Goal: Check status: Check status

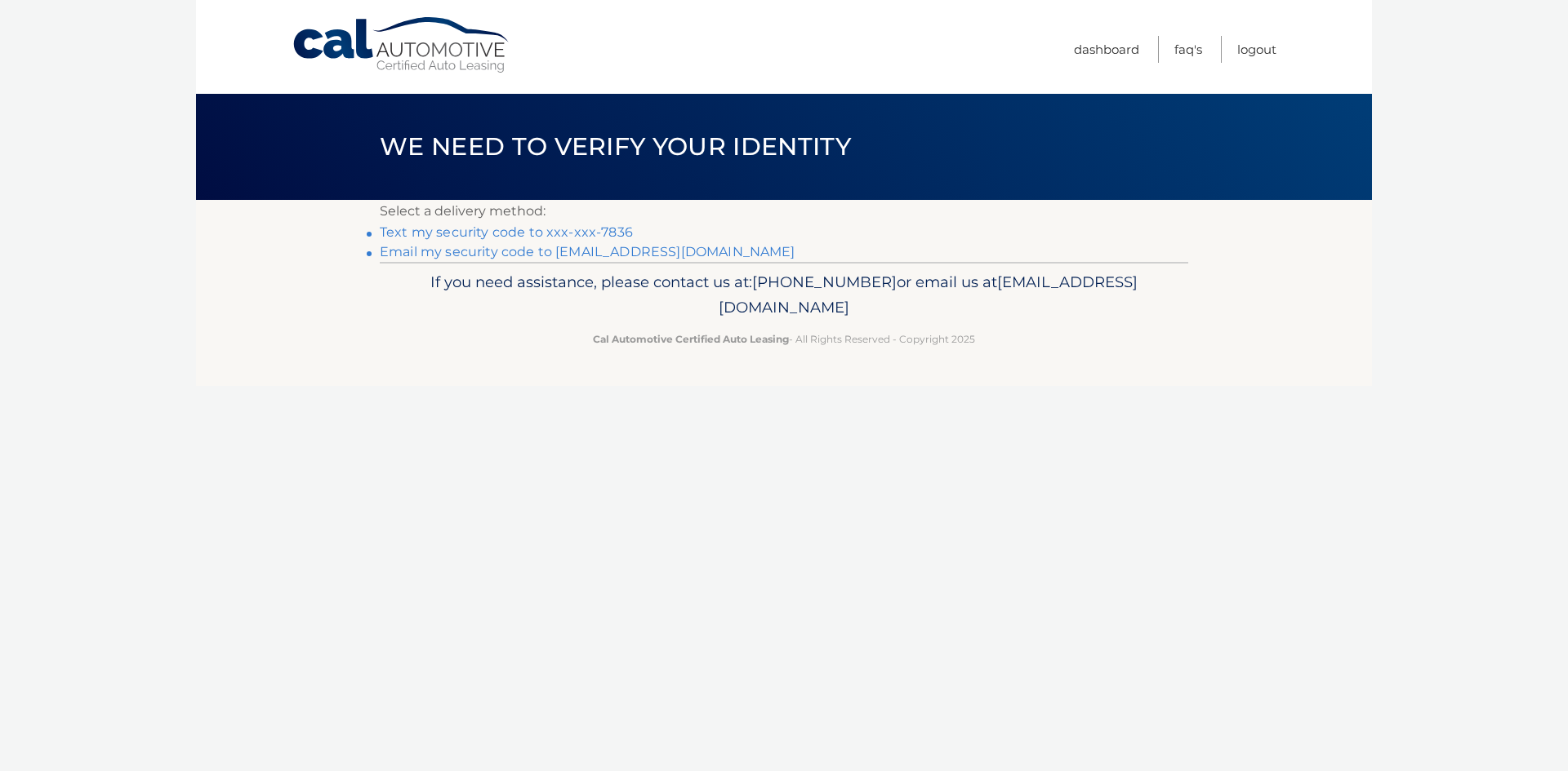
click at [574, 232] on link "Text my security code to xxx-xxx-7836" at bounding box center [507, 233] width 253 height 16
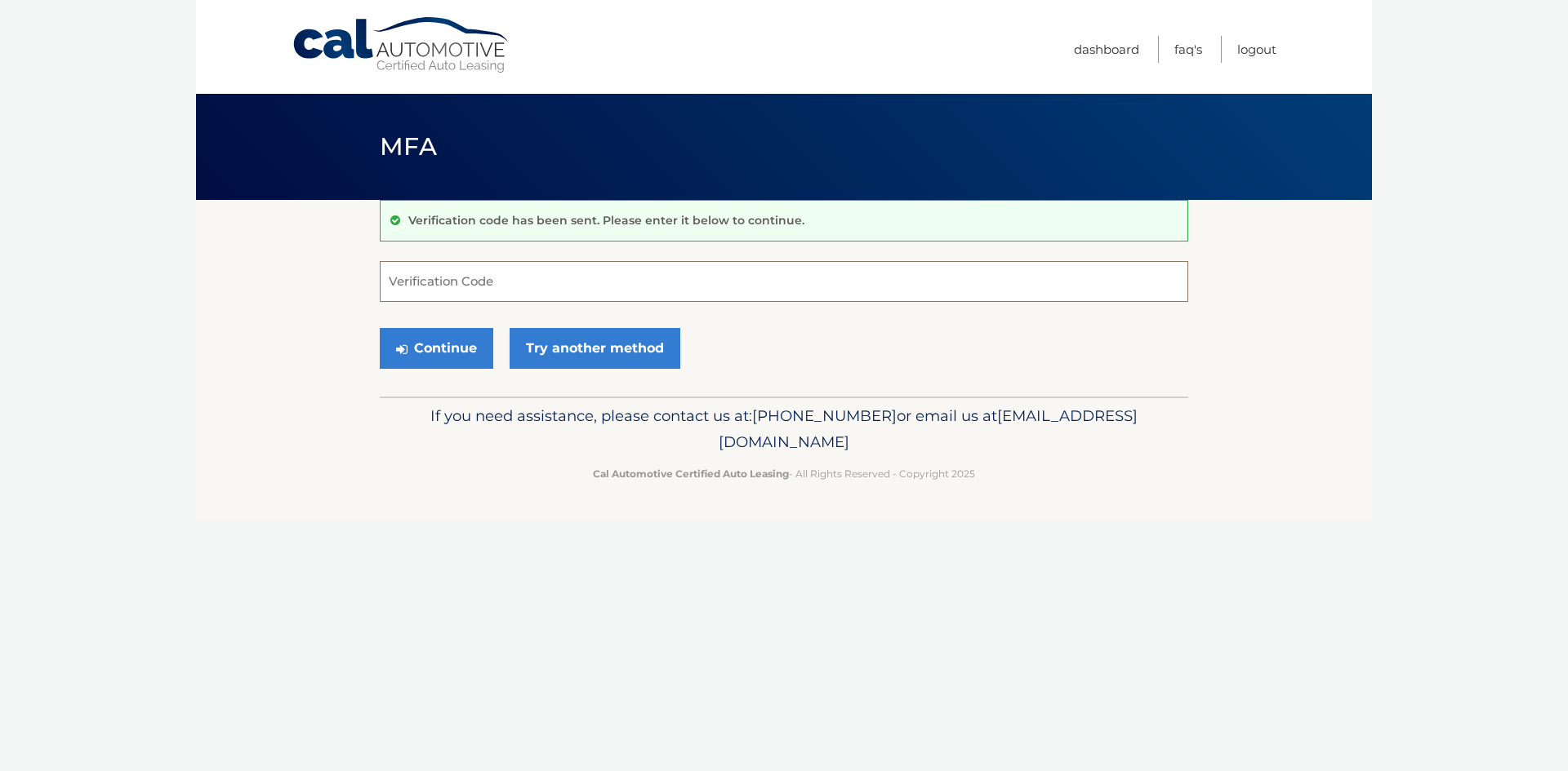
click at [563, 283] on input "Verification Code" at bounding box center [784, 281] width 809 height 41
type input "974202"
click at [380, 329] on button "Continue" at bounding box center [437, 348] width 114 height 41
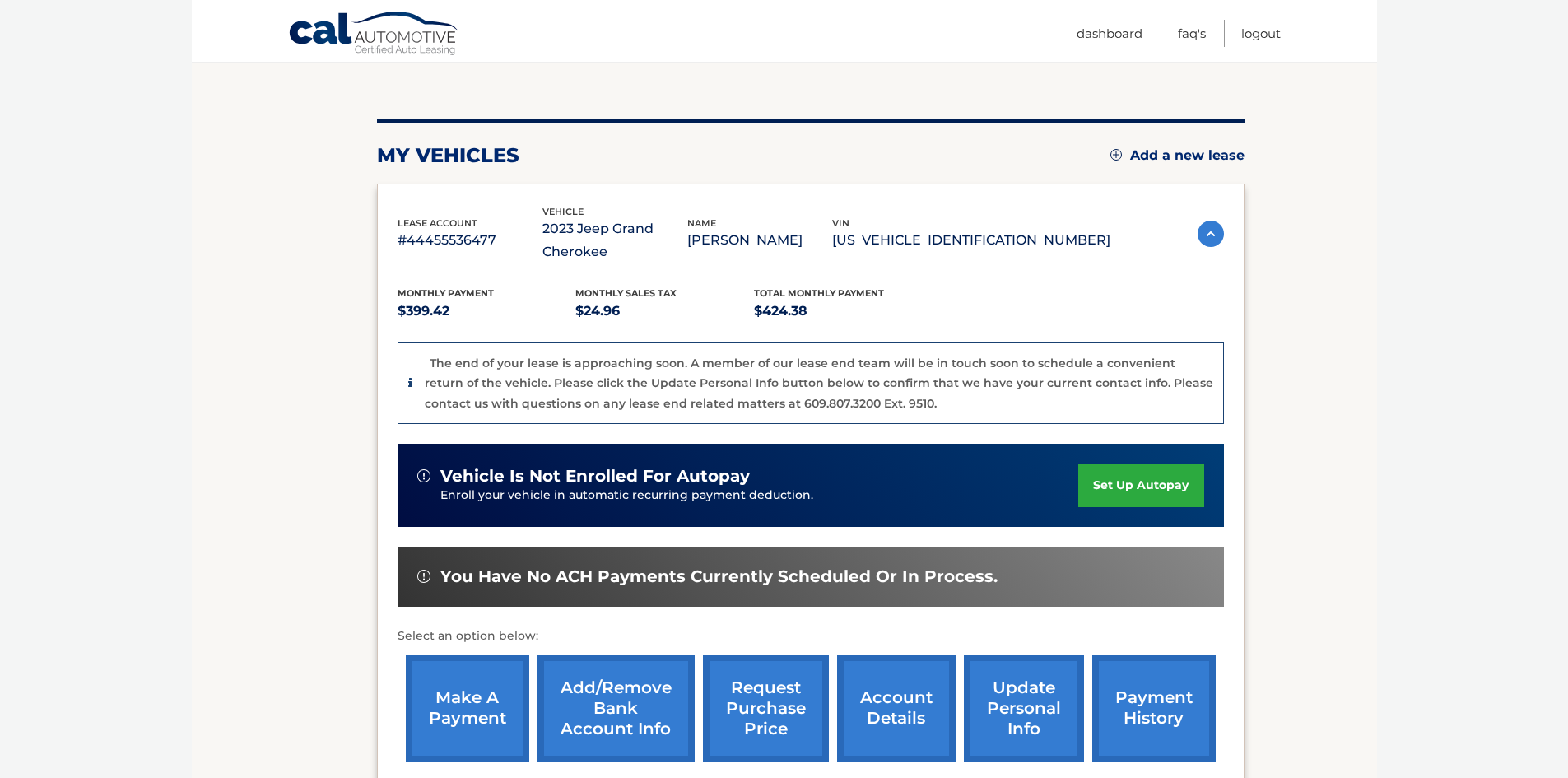
scroll to position [165, 0]
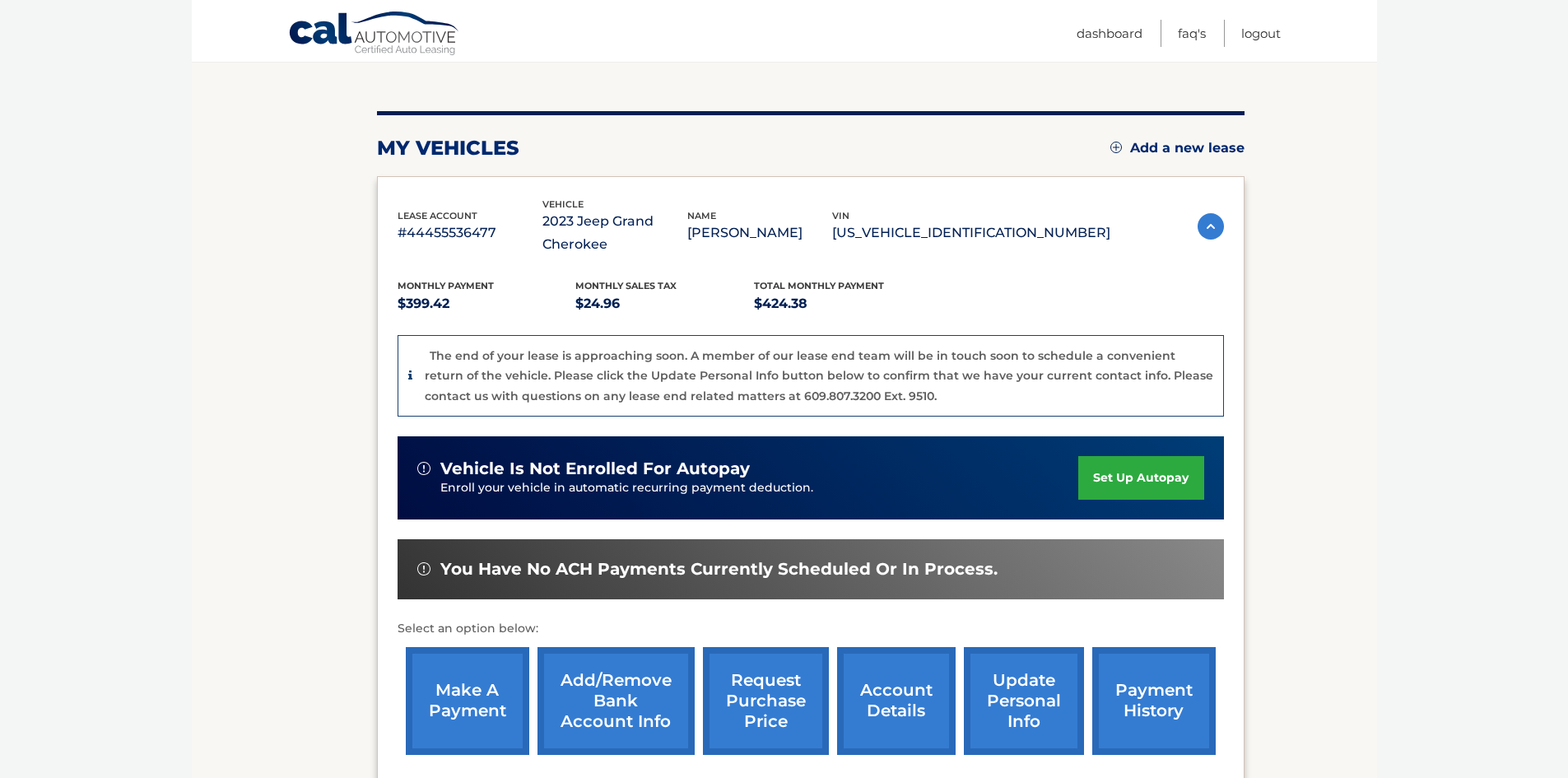
click at [445, 708] on link "make a payment" at bounding box center [468, 701] width 124 height 108
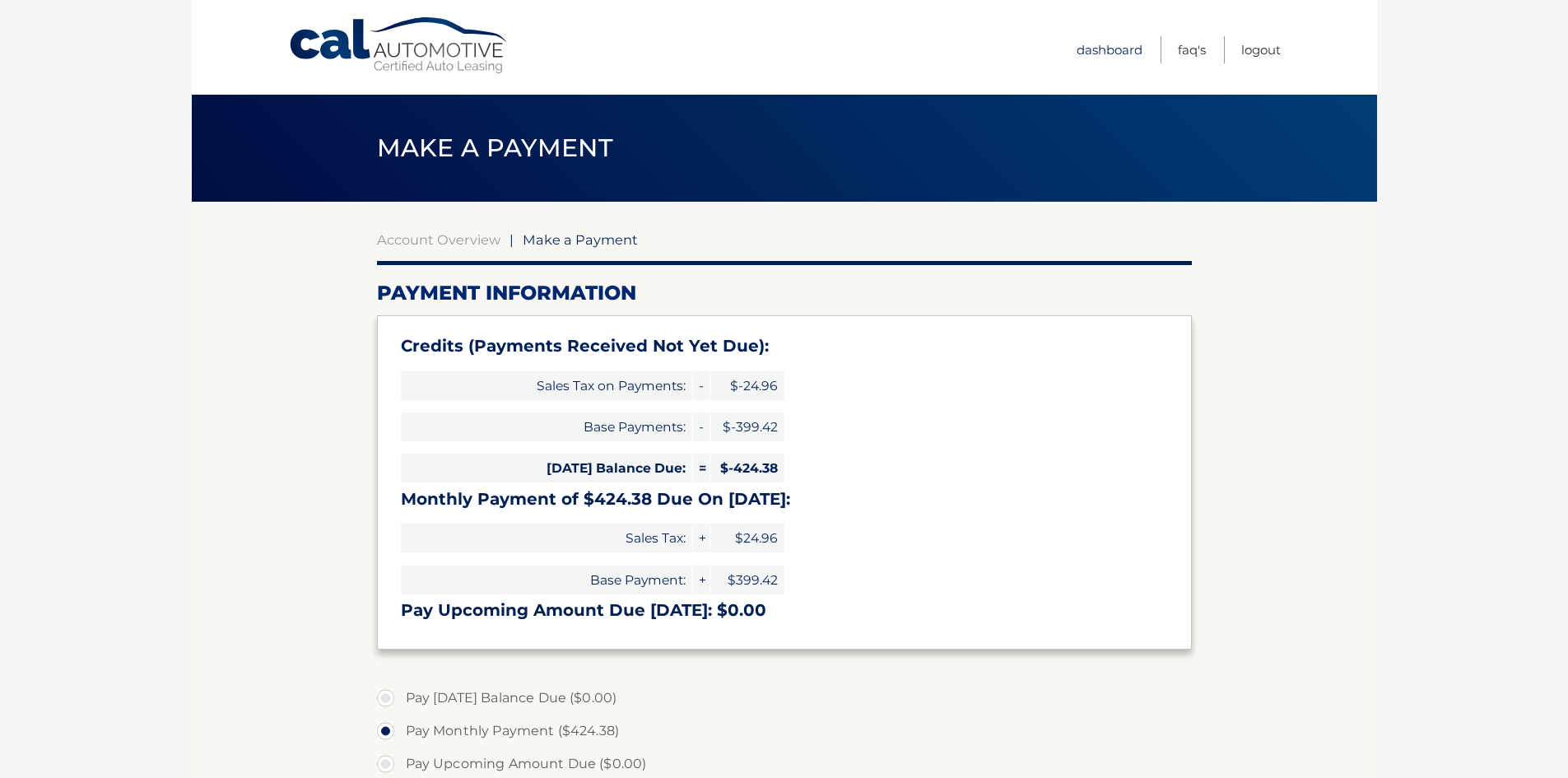
click at [1120, 54] on link "Dashboard" at bounding box center [1110, 49] width 66 height 27
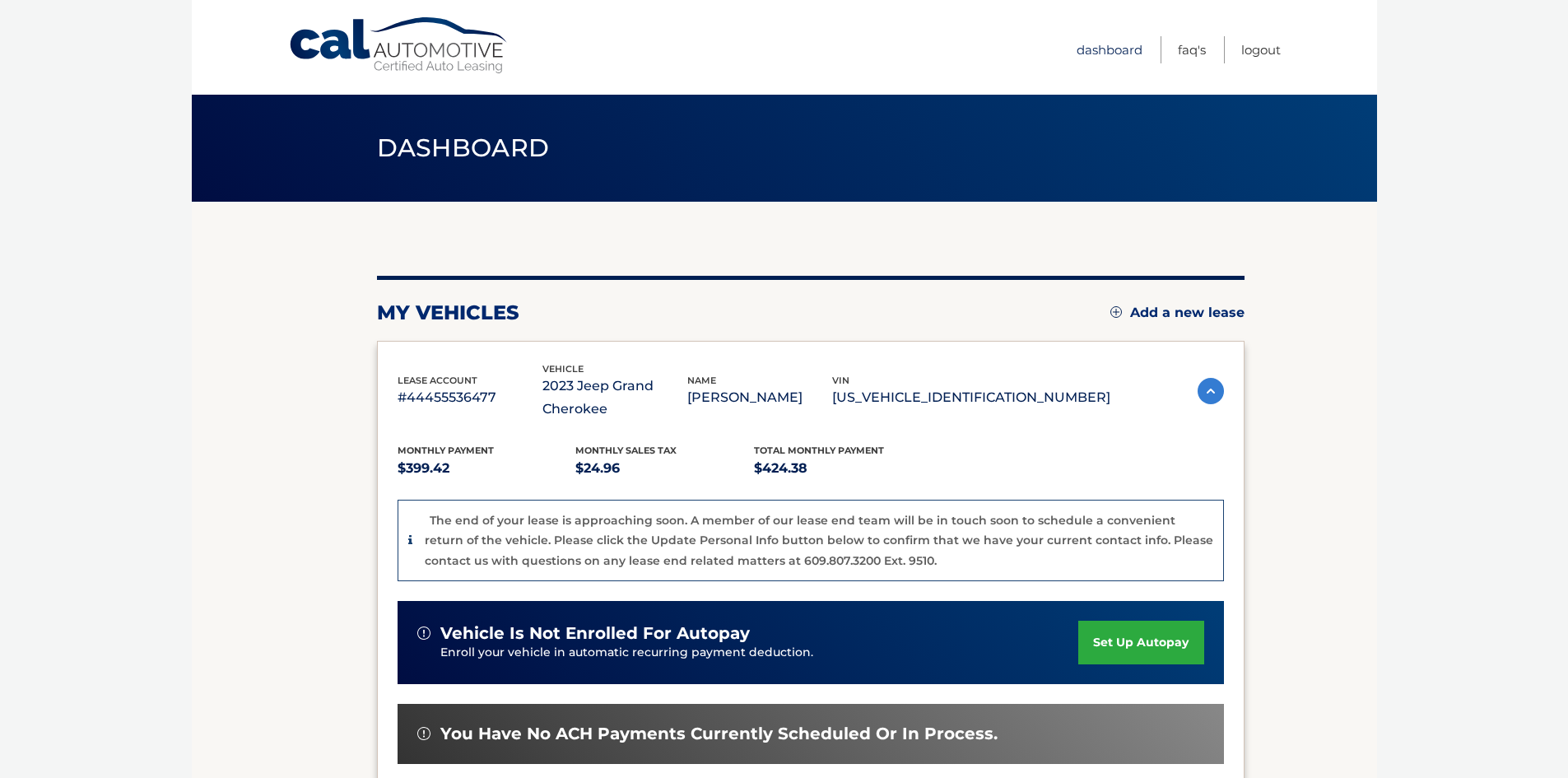
click at [1097, 51] on link "Dashboard" at bounding box center [1110, 49] width 66 height 27
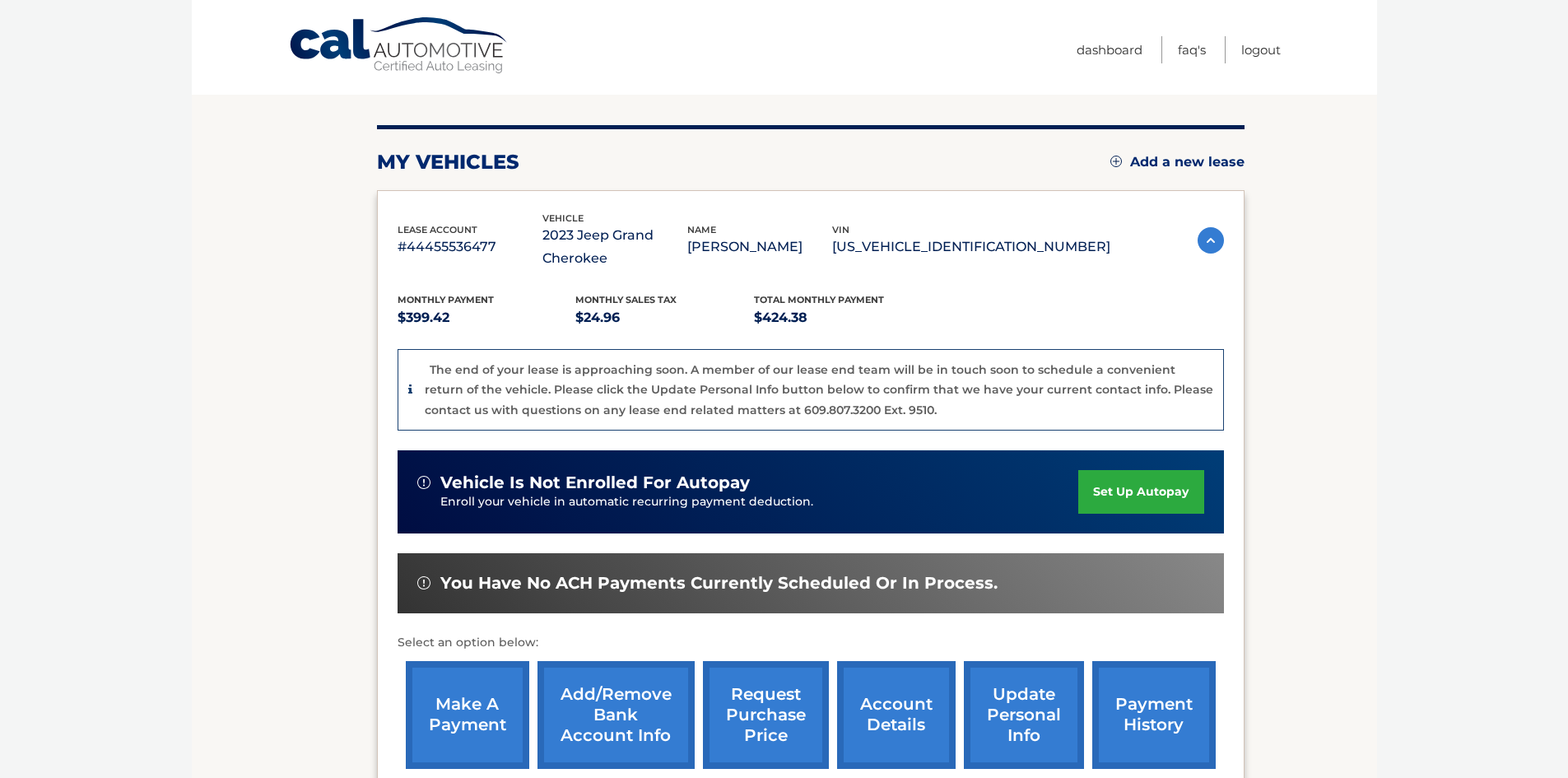
scroll to position [165, 0]
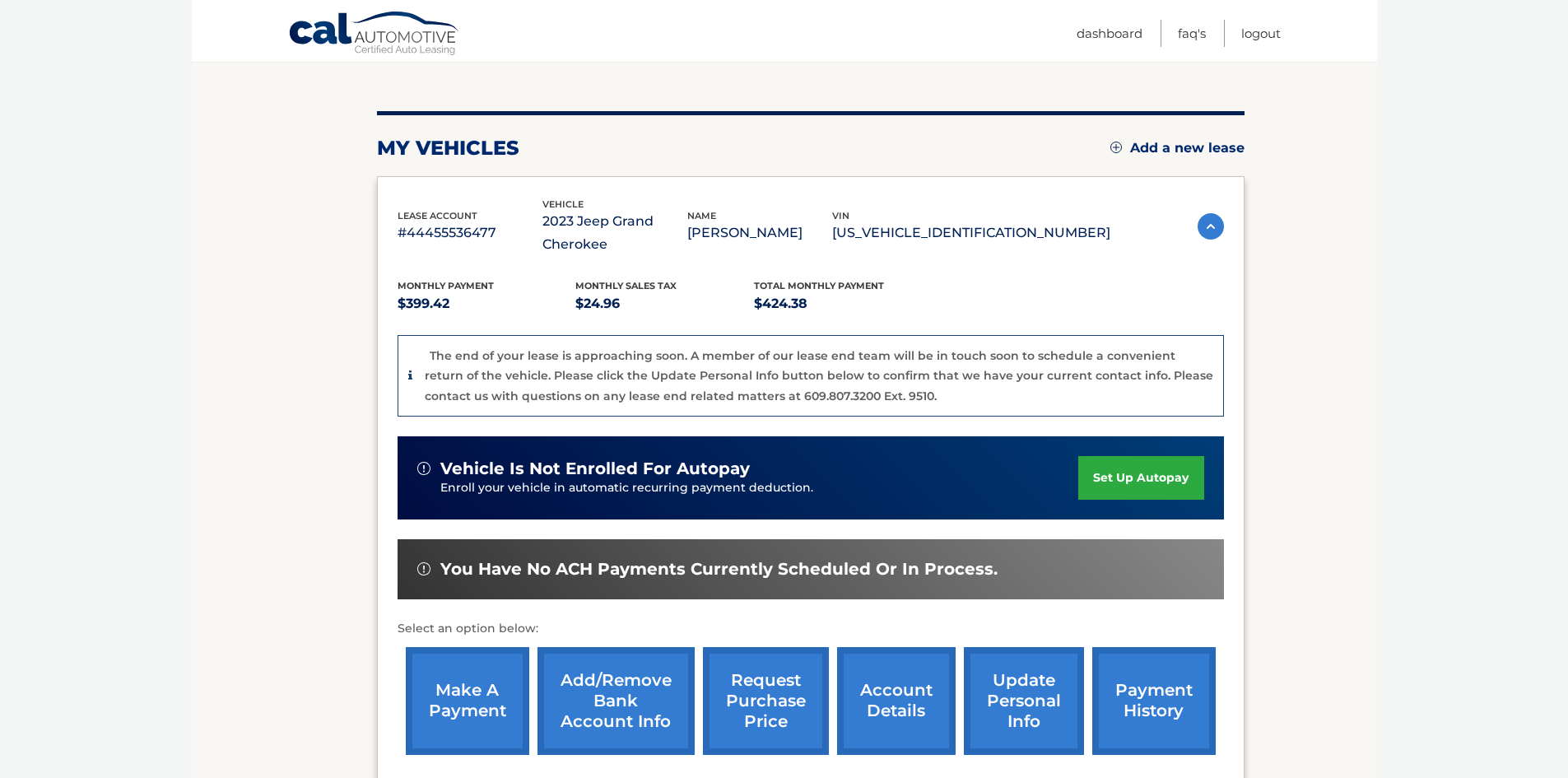
click at [1144, 696] on link "payment history" at bounding box center [1154, 701] width 124 height 108
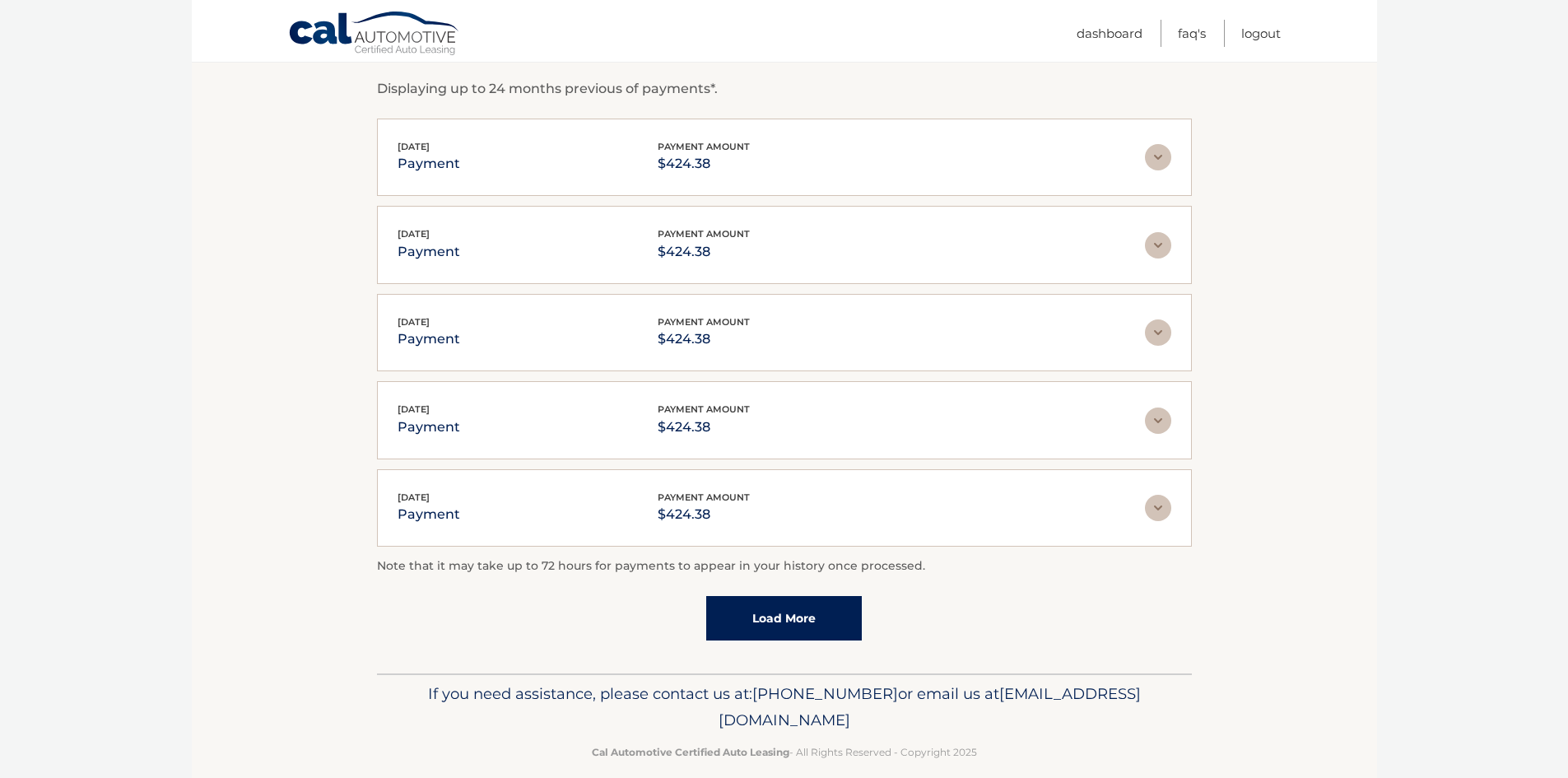
scroll to position [304, 0]
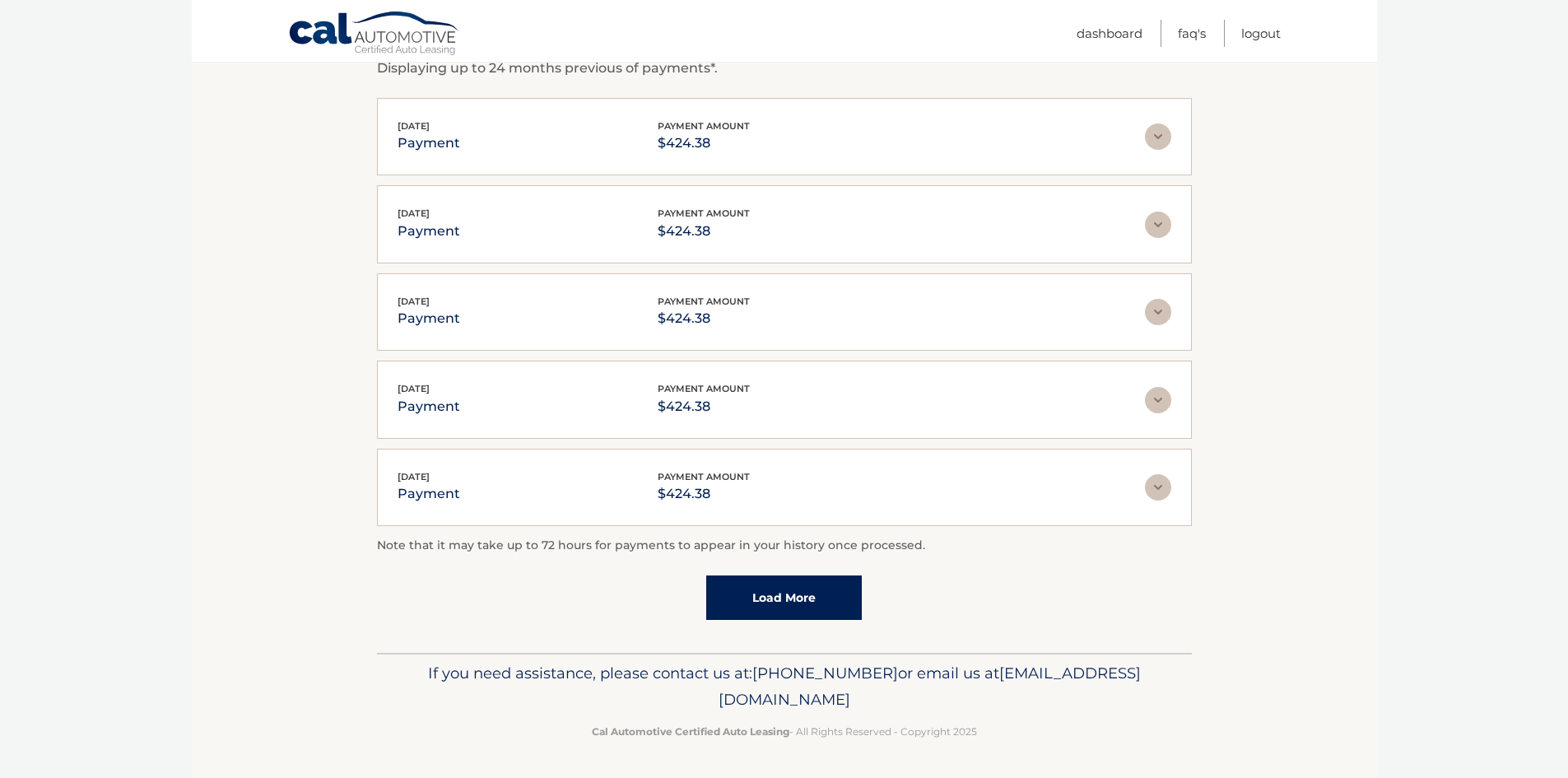
click at [726, 129] on span "payment amount" at bounding box center [704, 126] width 92 height 12
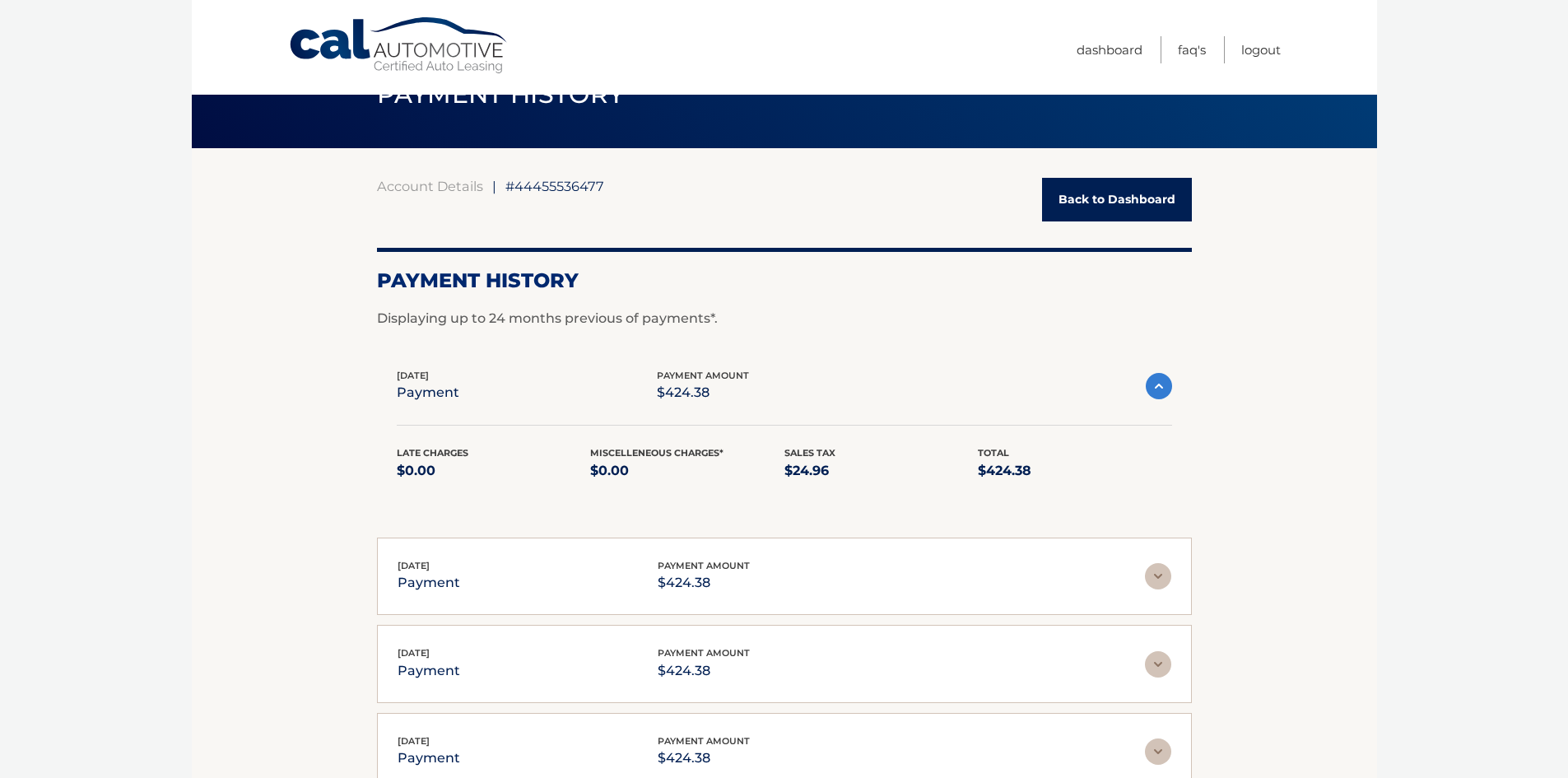
scroll to position [82, 0]
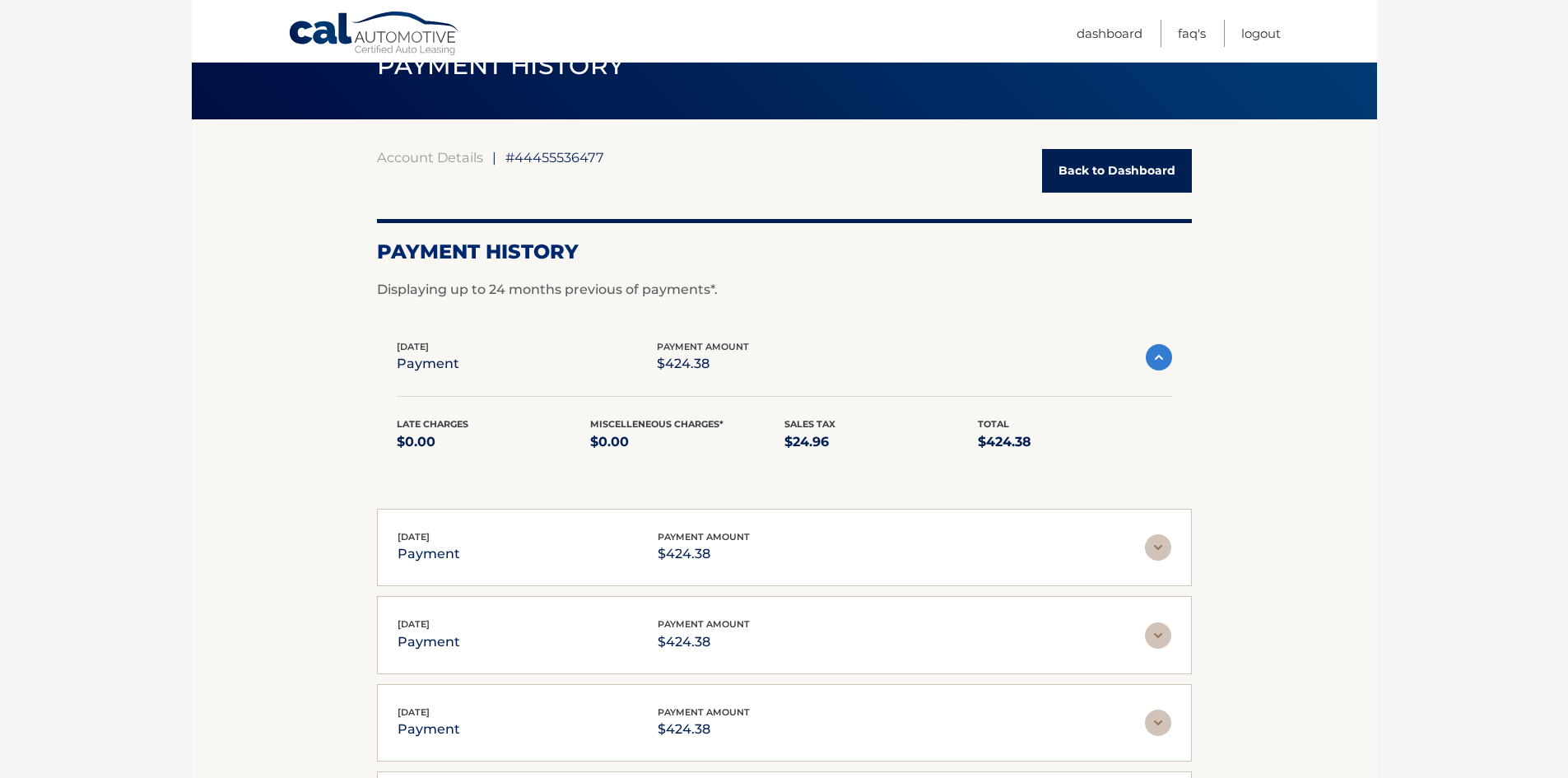
click at [1113, 181] on link "Back to Dashboard" at bounding box center [1117, 171] width 150 height 44
